Goal: Check status: Check status

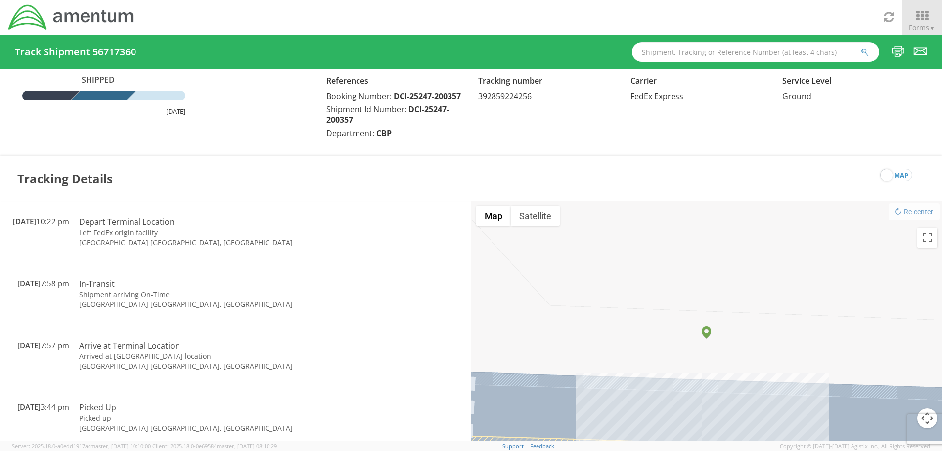
click at [726, 53] on input "text" at bounding box center [755, 52] width 247 height 20
paste input "884052181145"
type input "884052181145"
click at [866, 47] on button "submit" at bounding box center [865, 53] width 8 height 12
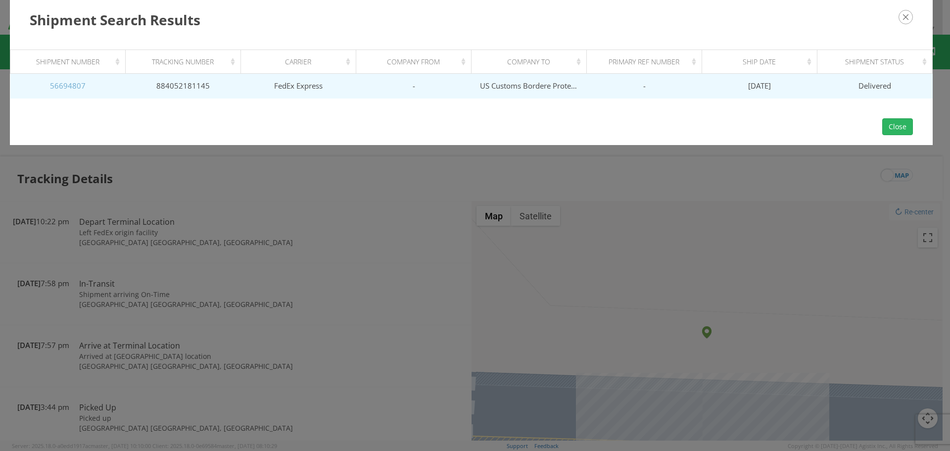
click at [75, 85] on link "56694807" at bounding box center [68, 86] width 36 height 10
